Goal: Task Accomplishment & Management: Manage account settings

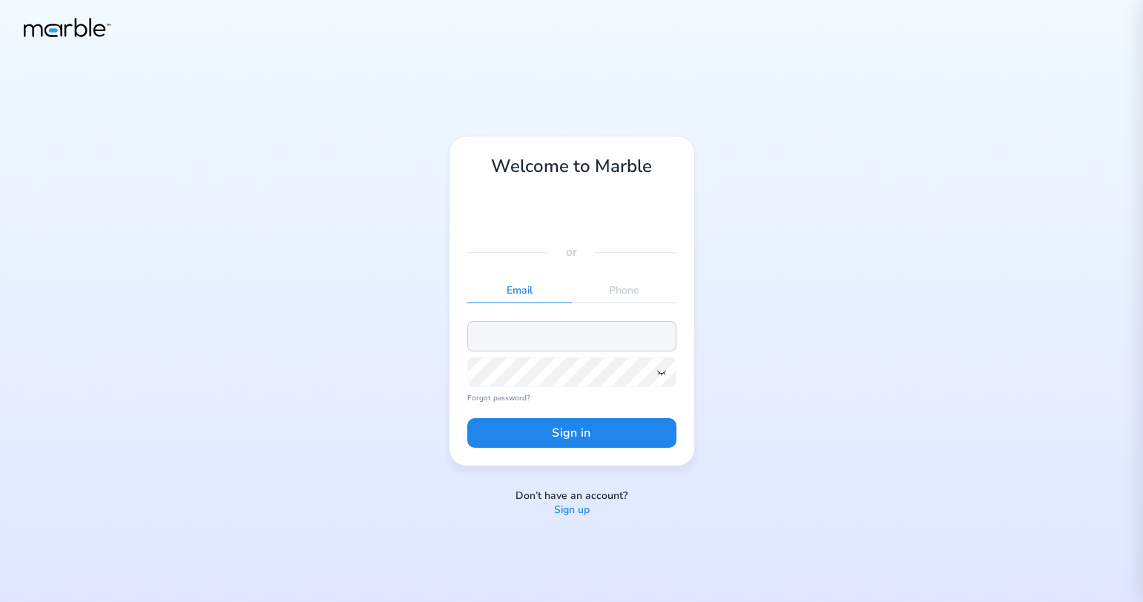
paste input "https://dev.mrbl.bio/auth/login"
drag, startPoint x: 625, startPoint y: 336, endPoint x: 492, endPoint y: 334, distance: 132.8
click at [492, 334] on input "https://dev.mrbl.bio/auth/login" at bounding box center [571, 336] width 209 height 30
type input "h"
click at [523, 335] on input "email" at bounding box center [571, 336] width 209 height 30
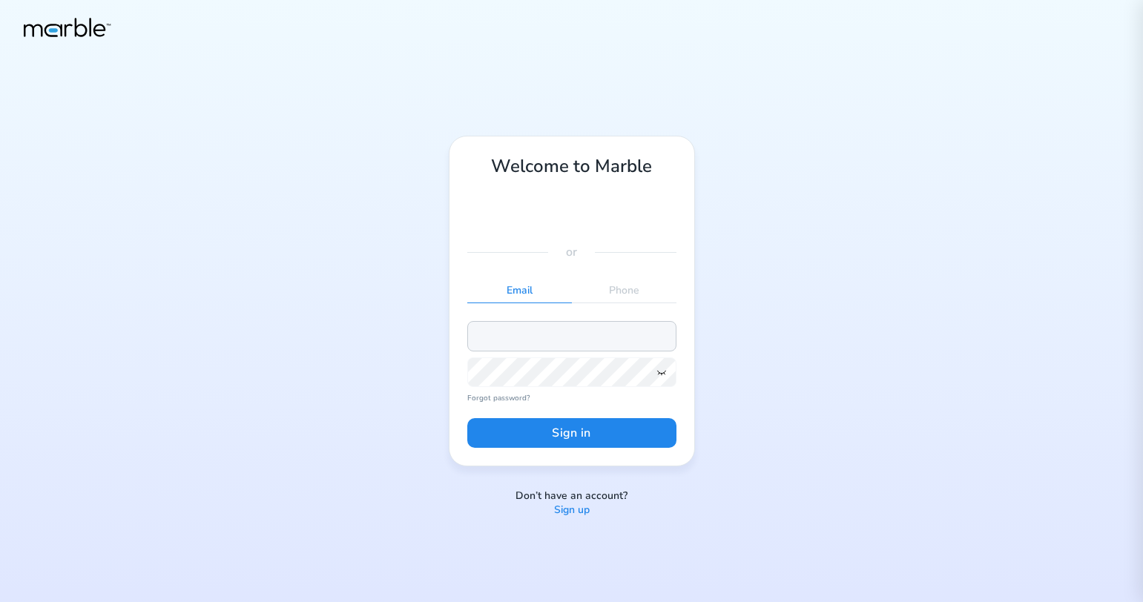
paste input "markouski.u+3475983@gmail.com"
type input "markouski.u+3475983@gmail.com"
click at [523, 373] on icon at bounding box center [661, 373] width 8 height 4
click at [523, 439] on button "Sign in" at bounding box center [571, 433] width 209 height 30
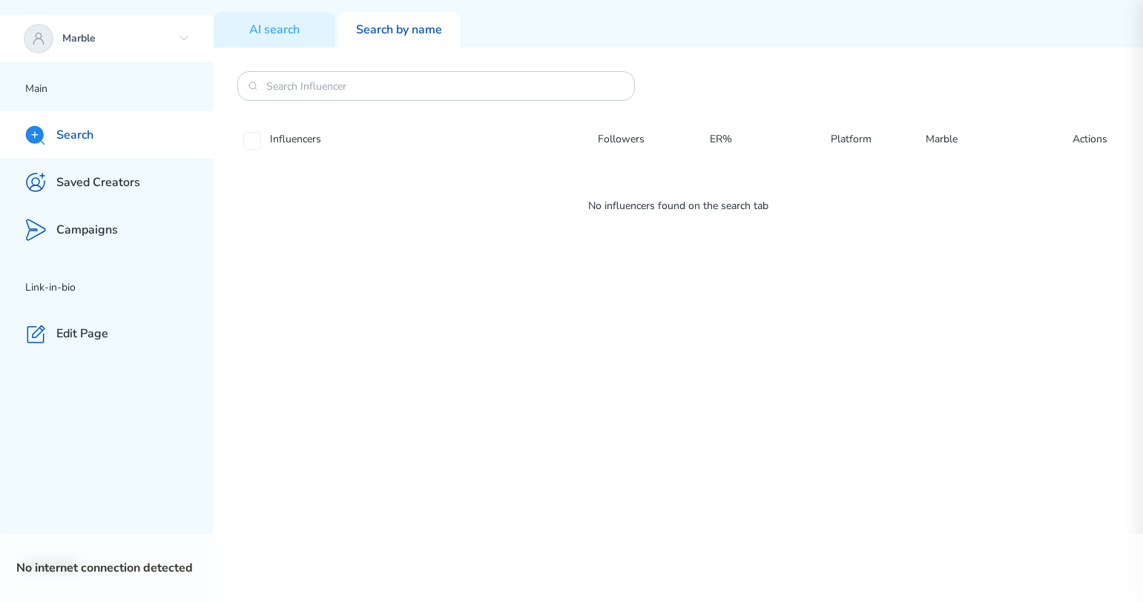
click at [191, 40] on div "Marble" at bounding box center [107, 38] width 214 height 47
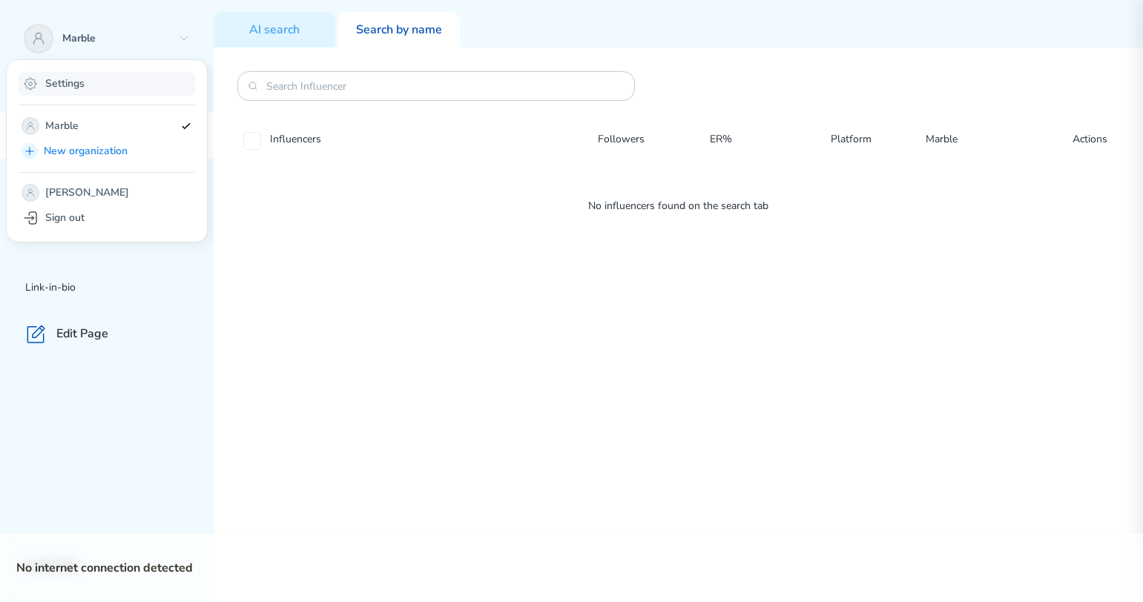
click at [120, 87] on div "Settings" at bounding box center [107, 84] width 177 height 24
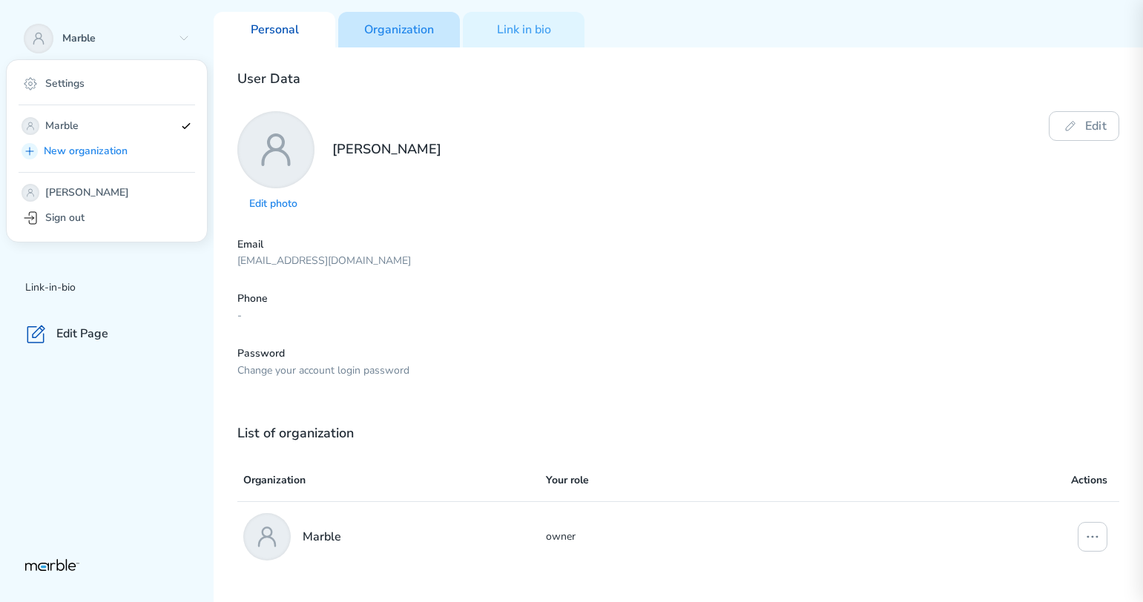
click at [396, 22] on p "Organization" at bounding box center [399, 30] width 70 height 16
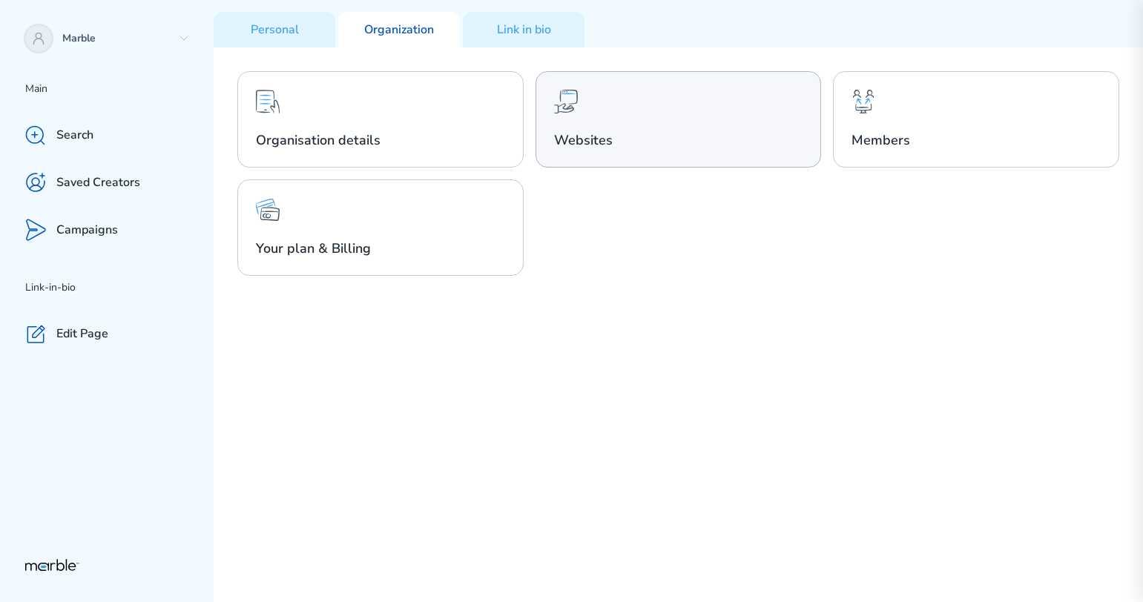
click at [523, 127] on div "Websites" at bounding box center [679, 119] width 286 height 96
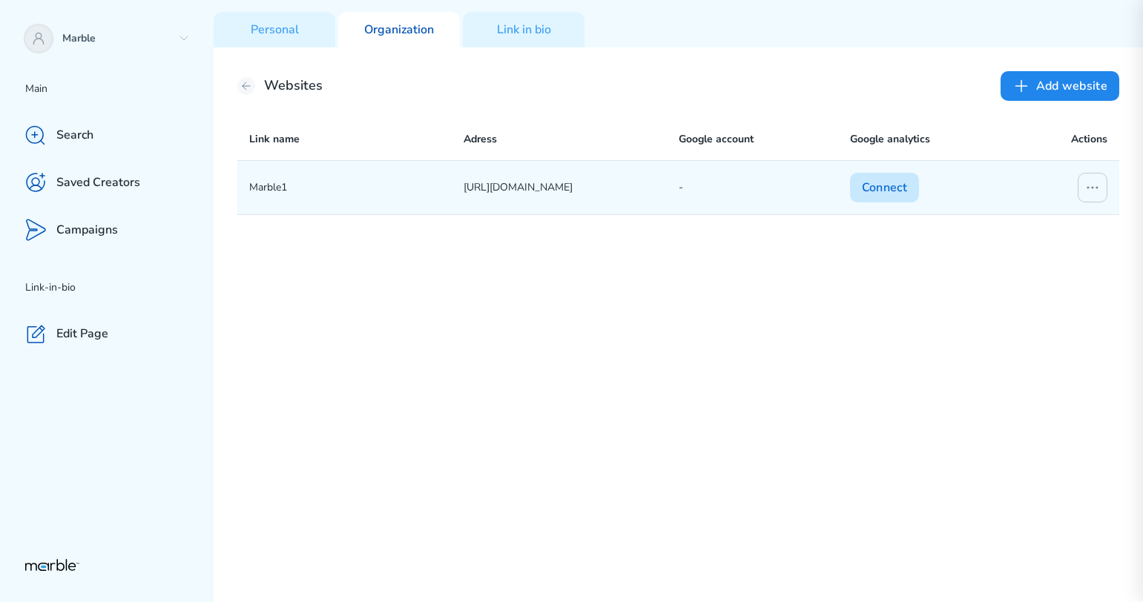
click at [523, 183] on button "Connect" at bounding box center [884, 188] width 69 height 30
